Goal: Information Seeking & Learning: Learn about a topic

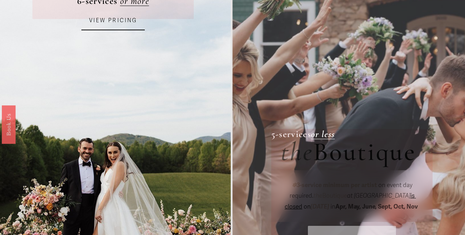
scroll to position [206, 0]
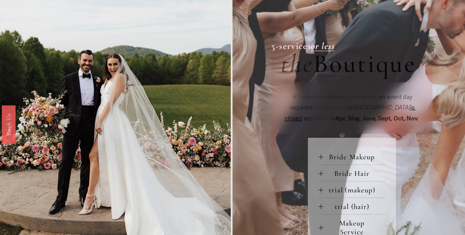
click at [348, 159] on span "Bride Makeup" at bounding box center [354, 157] width 62 height 9
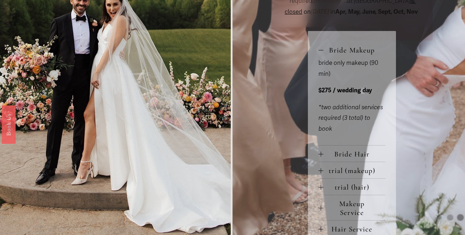
scroll to position [314, 0]
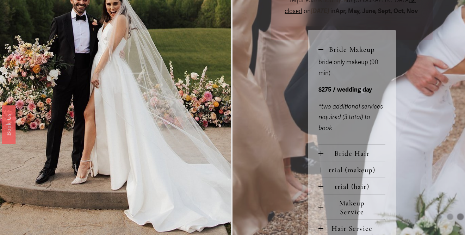
click at [355, 149] on span "Bride Hair" at bounding box center [354, 153] width 62 height 9
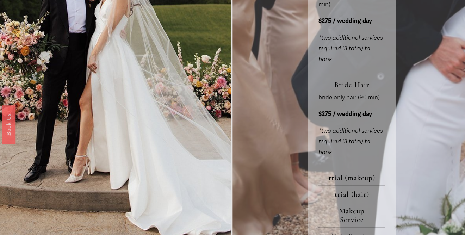
scroll to position [384, 0]
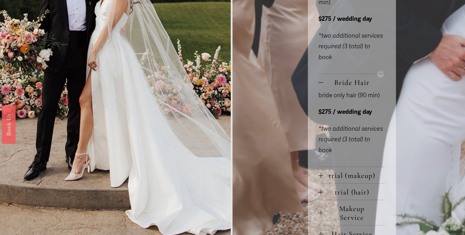
click at [354, 171] on span "trial (makeup)" at bounding box center [354, 175] width 62 height 9
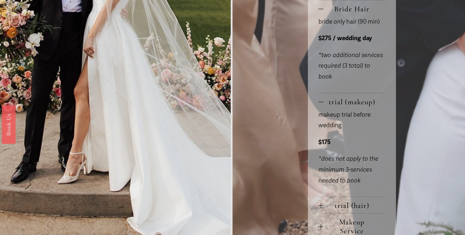
scroll to position [459, 0]
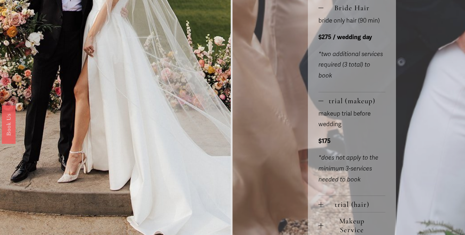
click at [350, 200] on span "trial (hair)" at bounding box center [354, 204] width 62 height 9
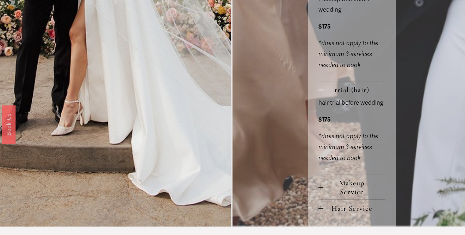
scroll to position [580, 0]
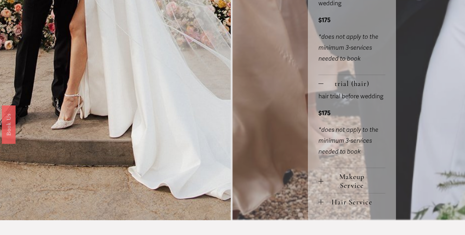
click at [350, 172] on span "Makeup Service" at bounding box center [354, 181] width 62 height 18
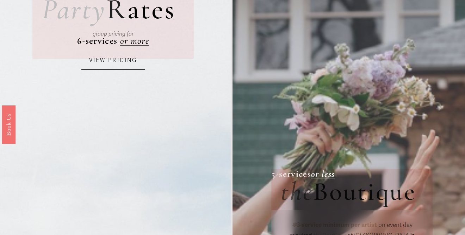
scroll to position [0, 0]
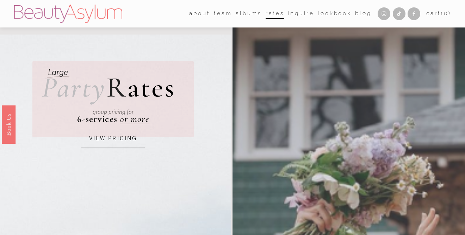
click at [272, 14] on link "Rates" at bounding box center [275, 13] width 19 height 11
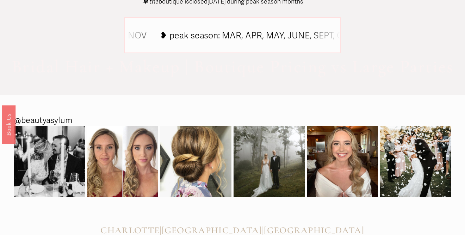
scroll to position [543, 0]
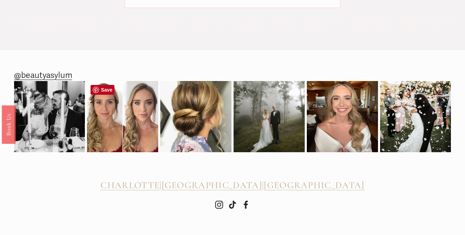
click at [110, 130] on img at bounding box center [122, 116] width 71 height 71
click at [352, 109] on img at bounding box center [342, 116] width 71 height 71
click at [218, 204] on use "Instagram" at bounding box center [219, 204] width 17 height 17
